Goal: Find specific page/section: Find specific page/section

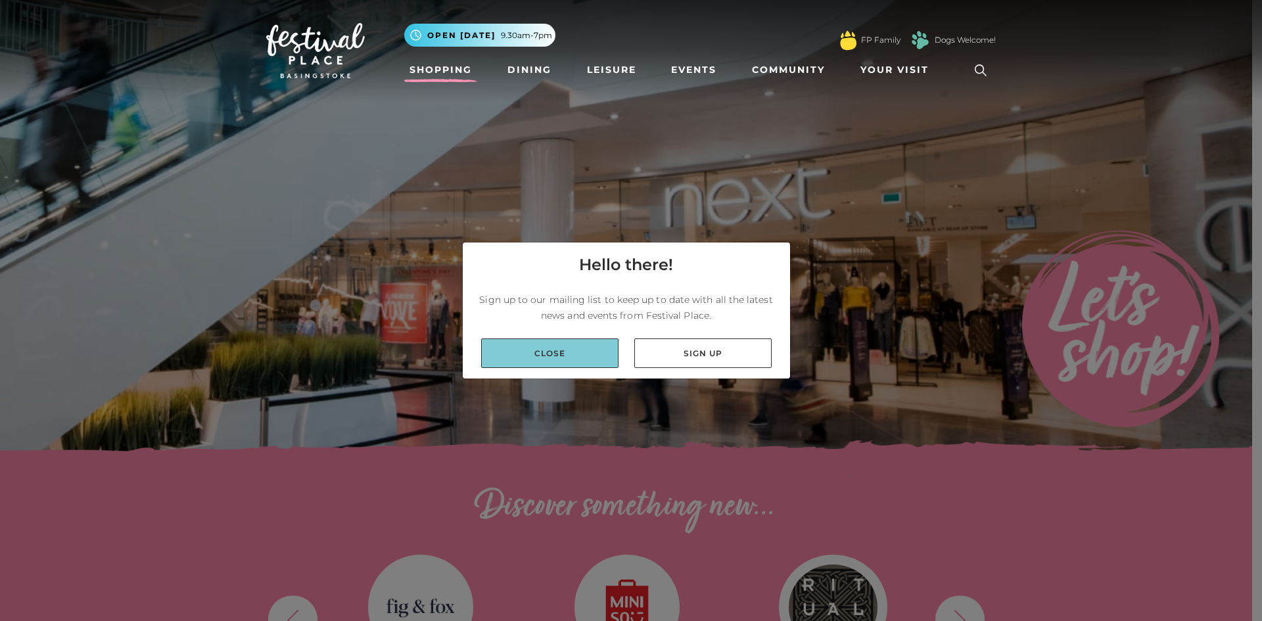
click at [544, 358] on link "Close" at bounding box center [549, 354] width 137 height 30
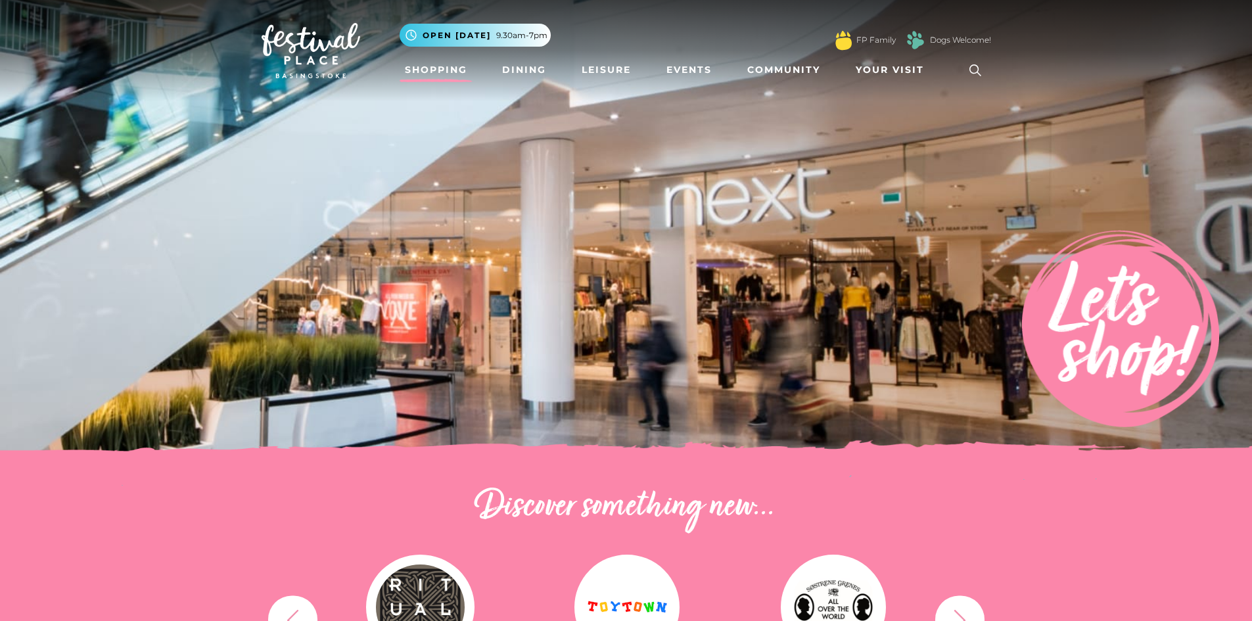
click at [442, 65] on link "Shopping" at bounding box center [436, 70] width 73 height 24
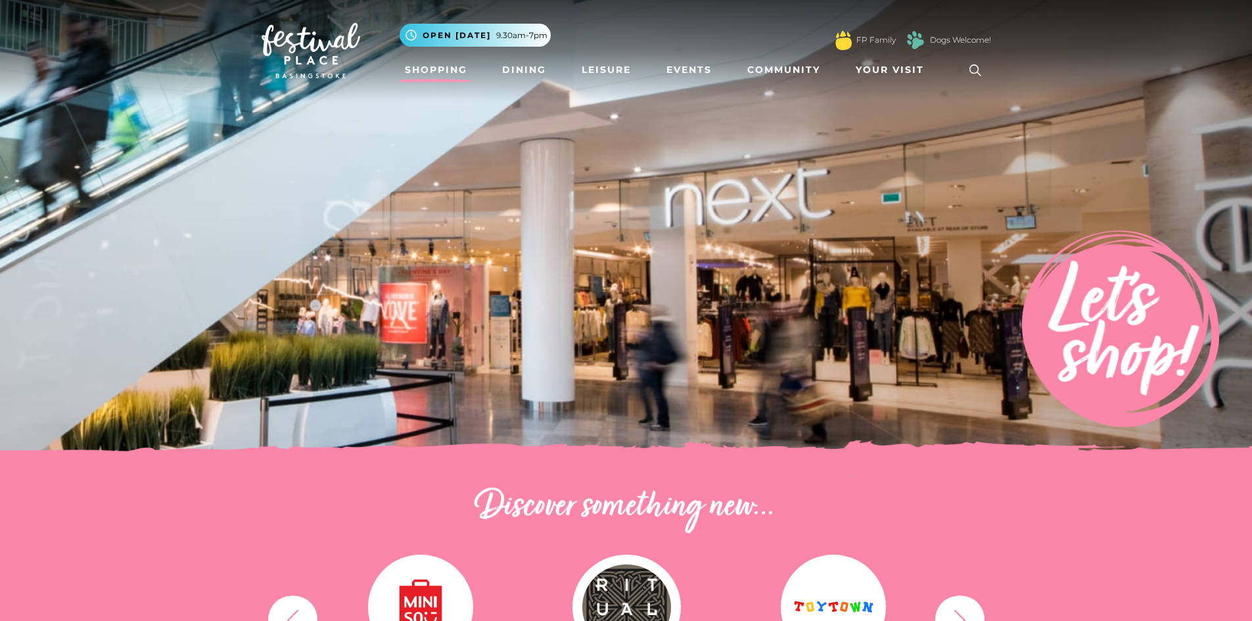
click at [450, 69] on link "Shopping" at bounding box center [436, 70] width 73 height 24
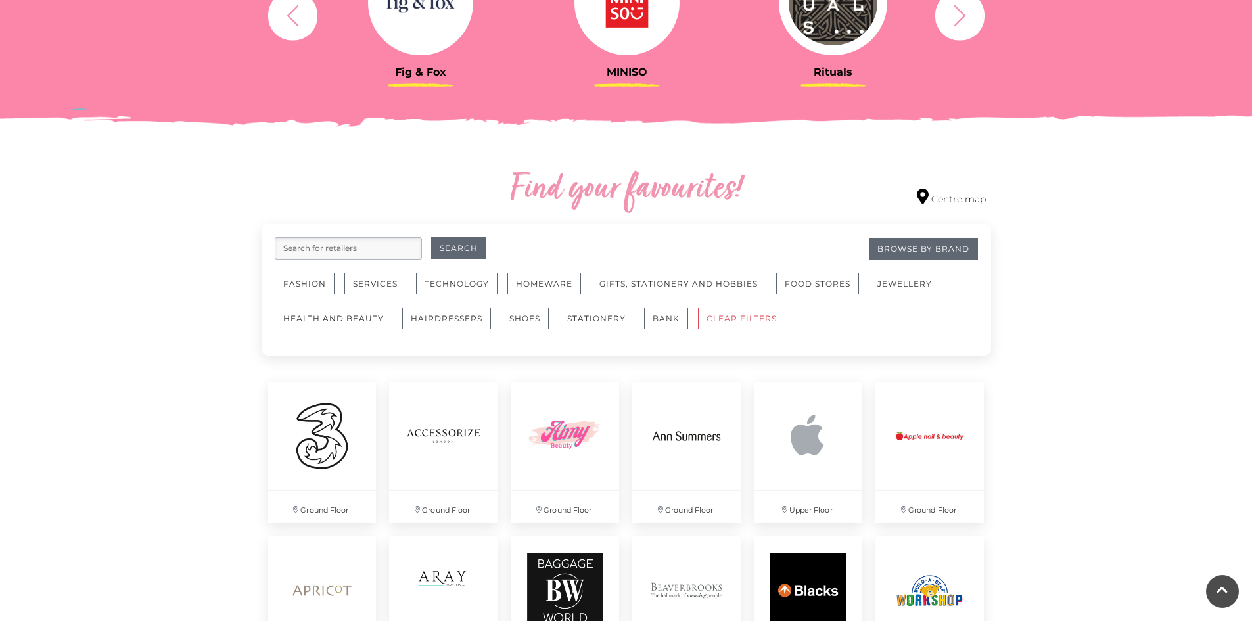
scroll to position [631, 0]
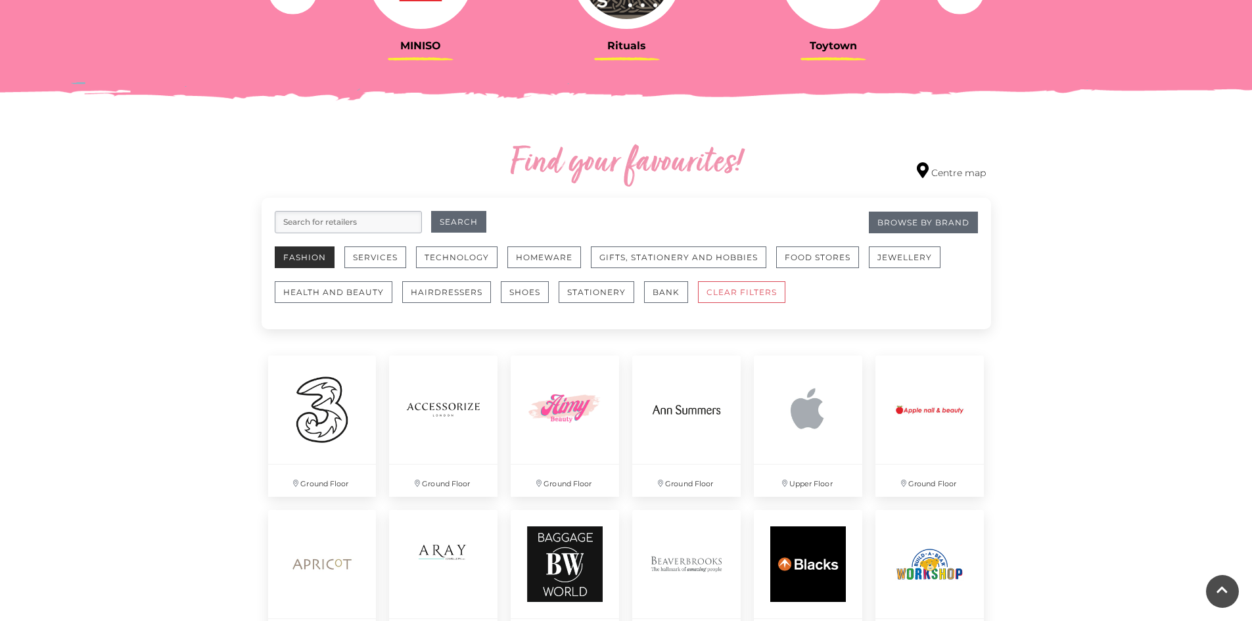
click at [304, 258] on button "Fashion" at bounding box center [305, 258] width 60 height 22
